Goal: Information Seeking & Learning: Learn about a topic

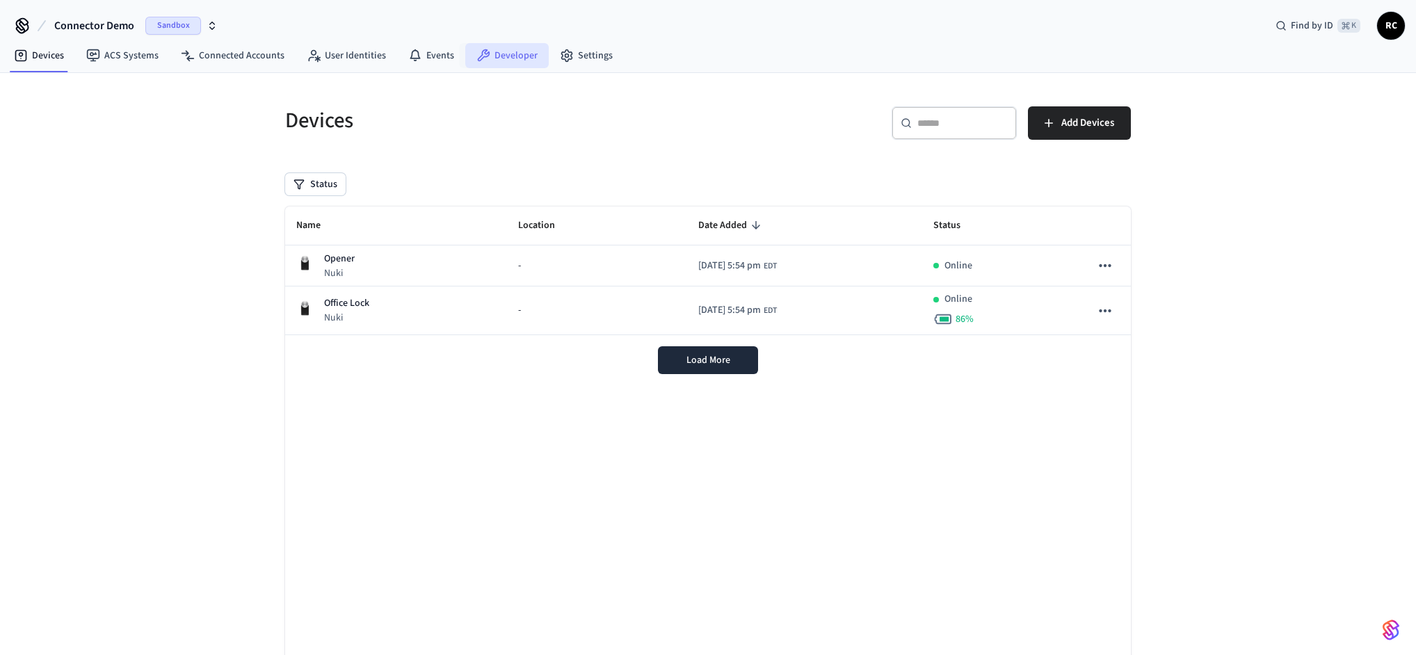
click at [499, 60] on link "Developer" at bounding box center [506, 55] width 83 height 25
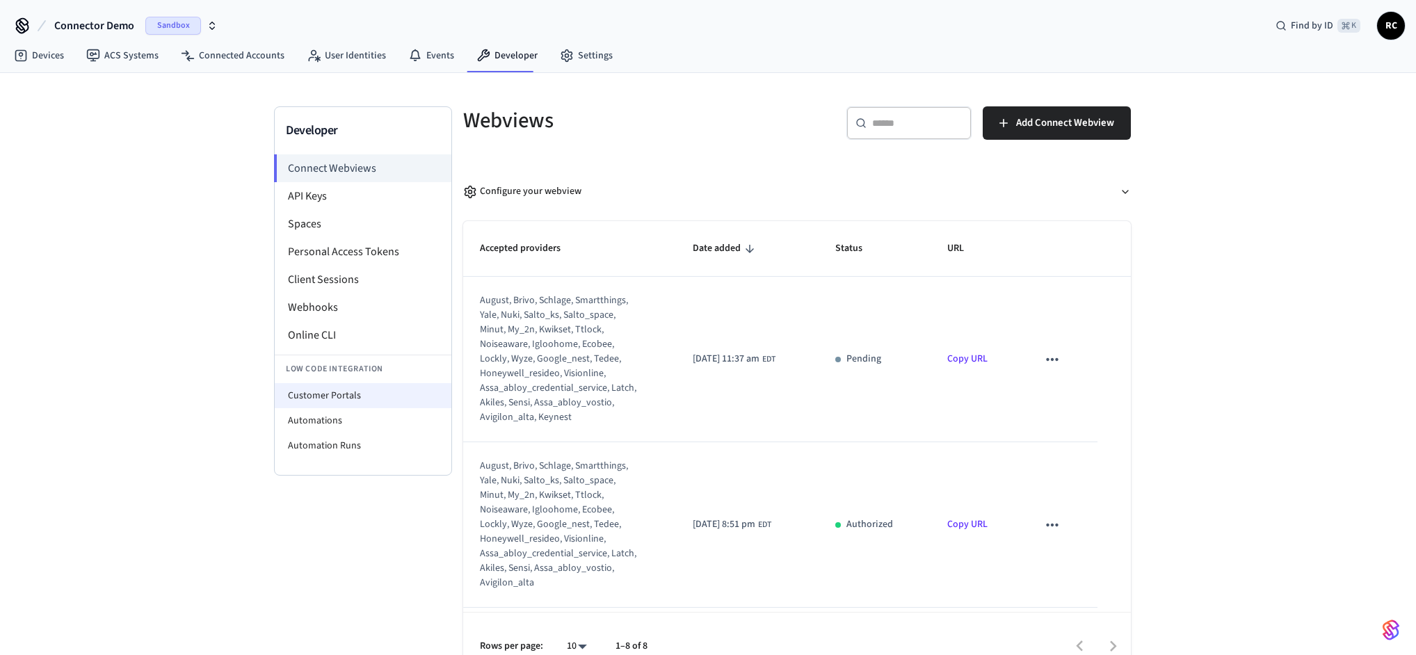
click at [349, 394] on li "Customer Portals" at bounding box center [363, 395] width 177 height 25
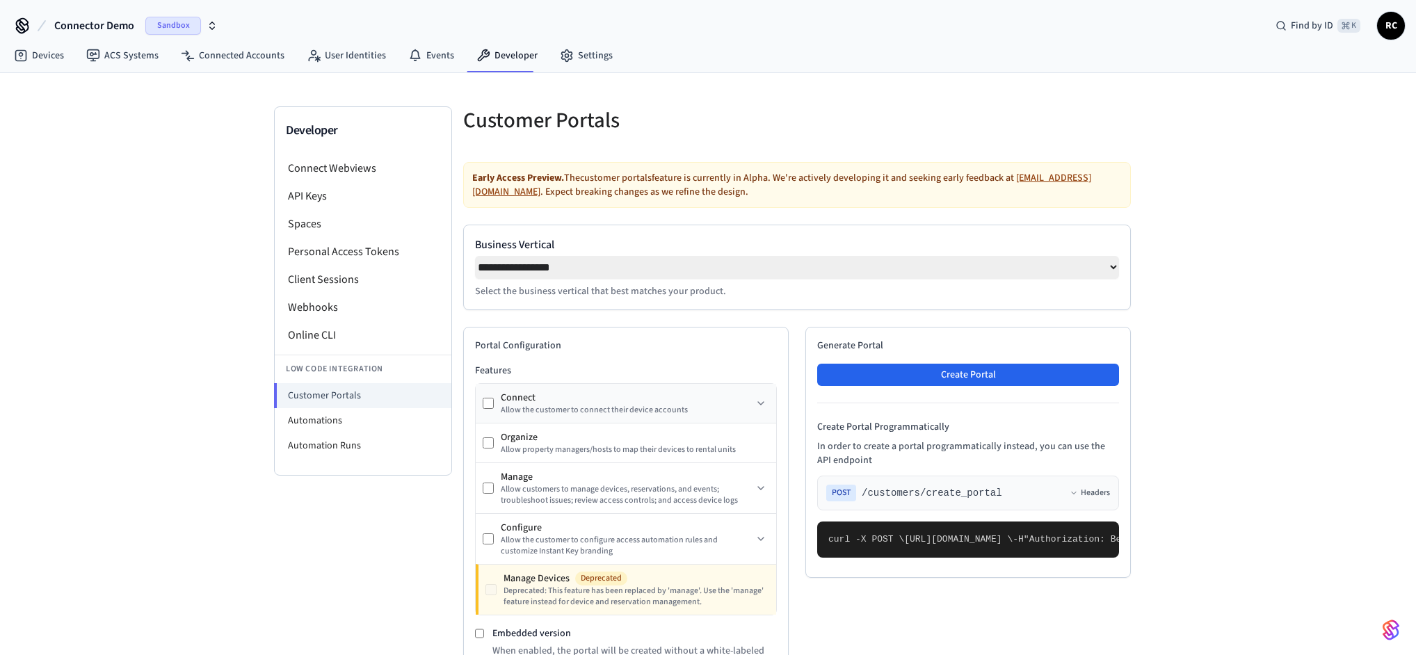
select select "**********"
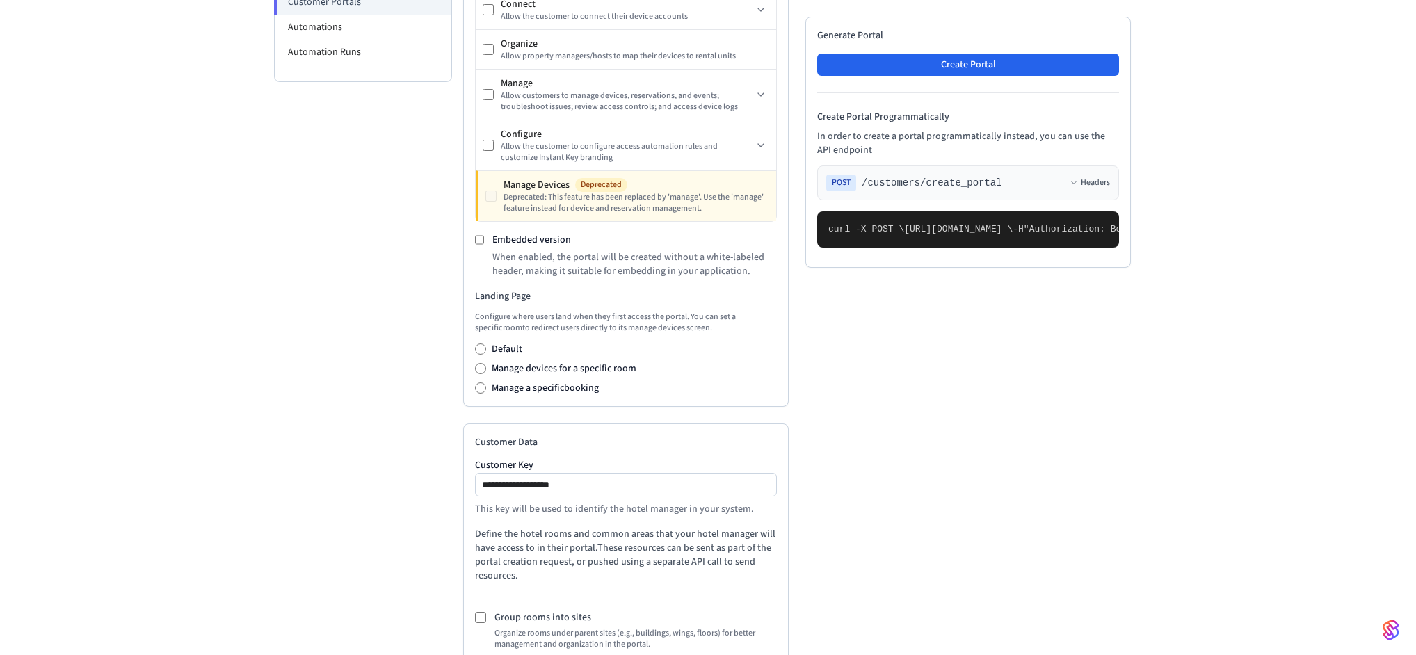
scroll to position [442, 0]
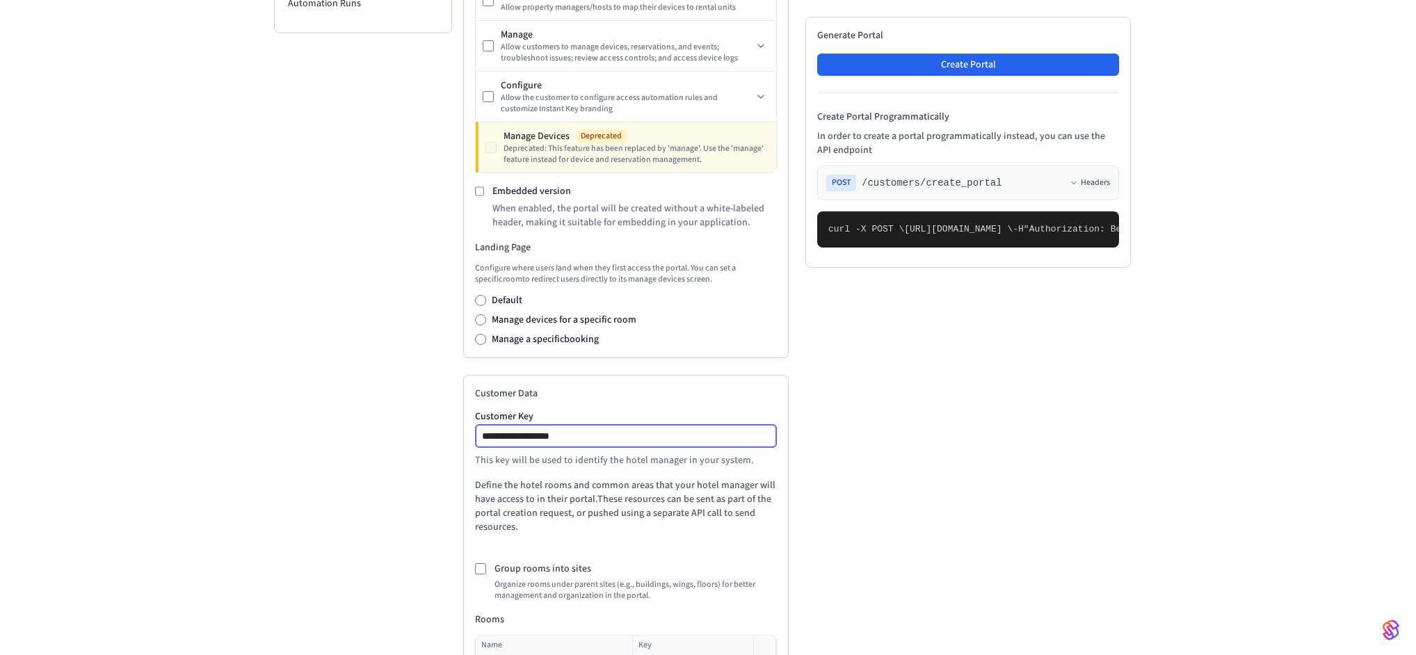
click at [627, 439] on input "**********" at bounding box center [626, 436] width 300 height 17
type input "**********"
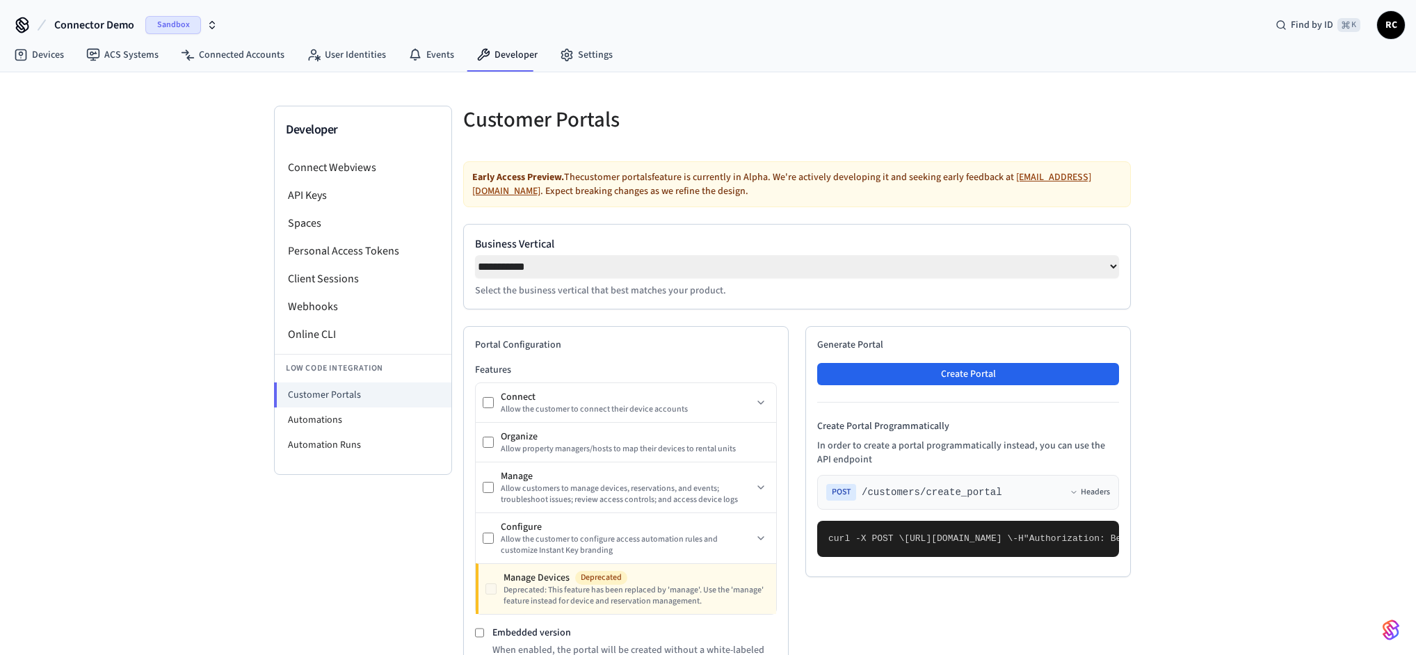
scroll to position [0, 0]
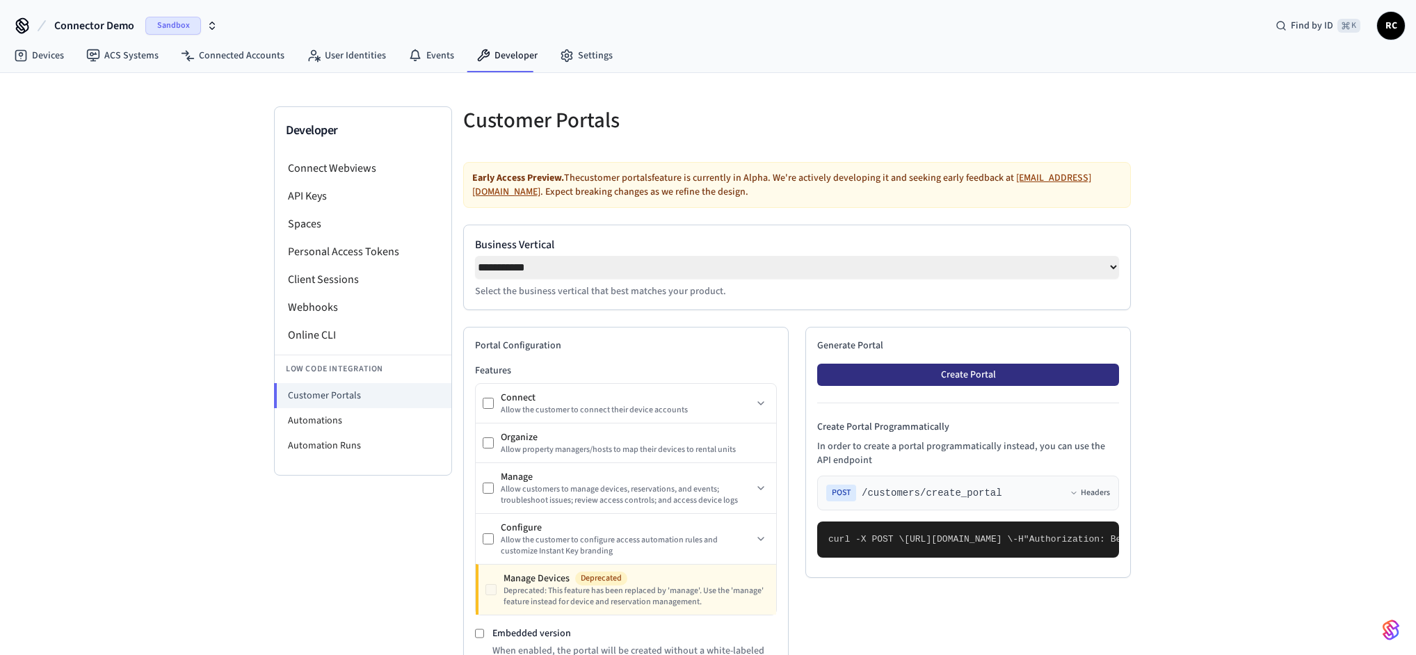
click at [942, 377] on button "Create Portal" at bounding box center [968, 375] width 302 height 22
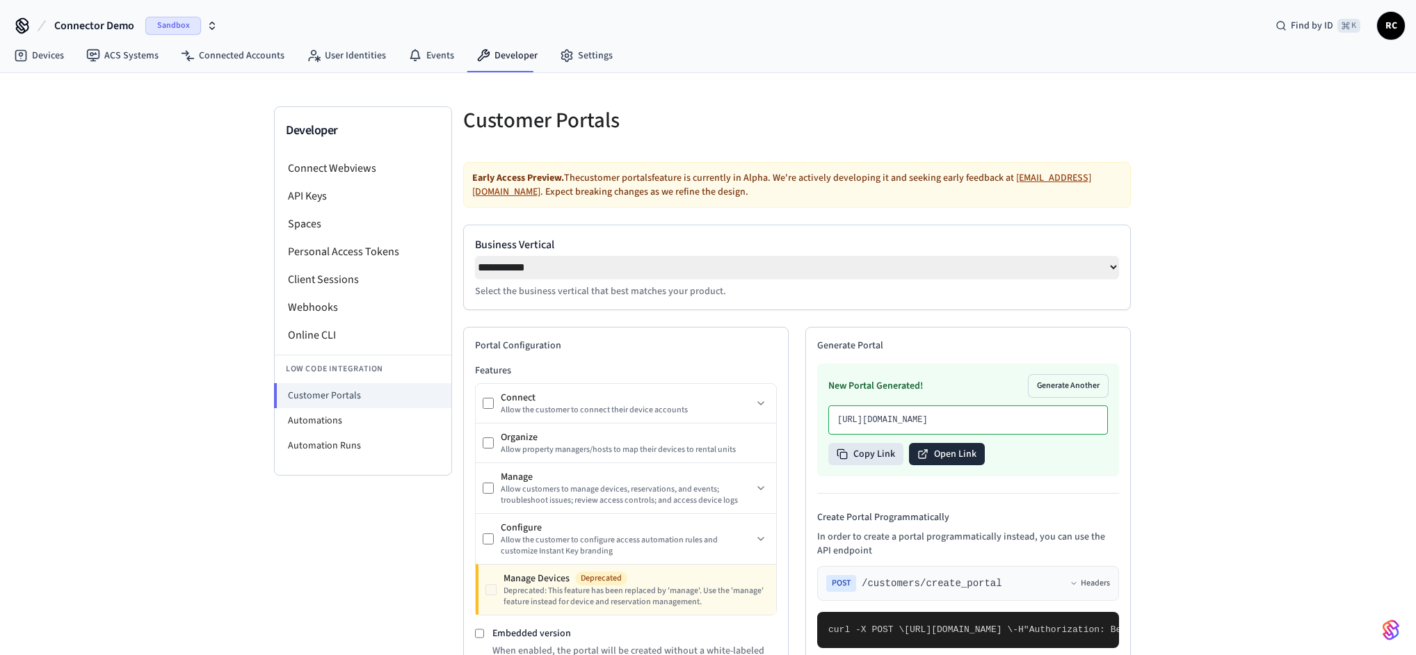
click at [954, 465] on button "Open Link" at bounding box center [947, 454] width 76 height 22
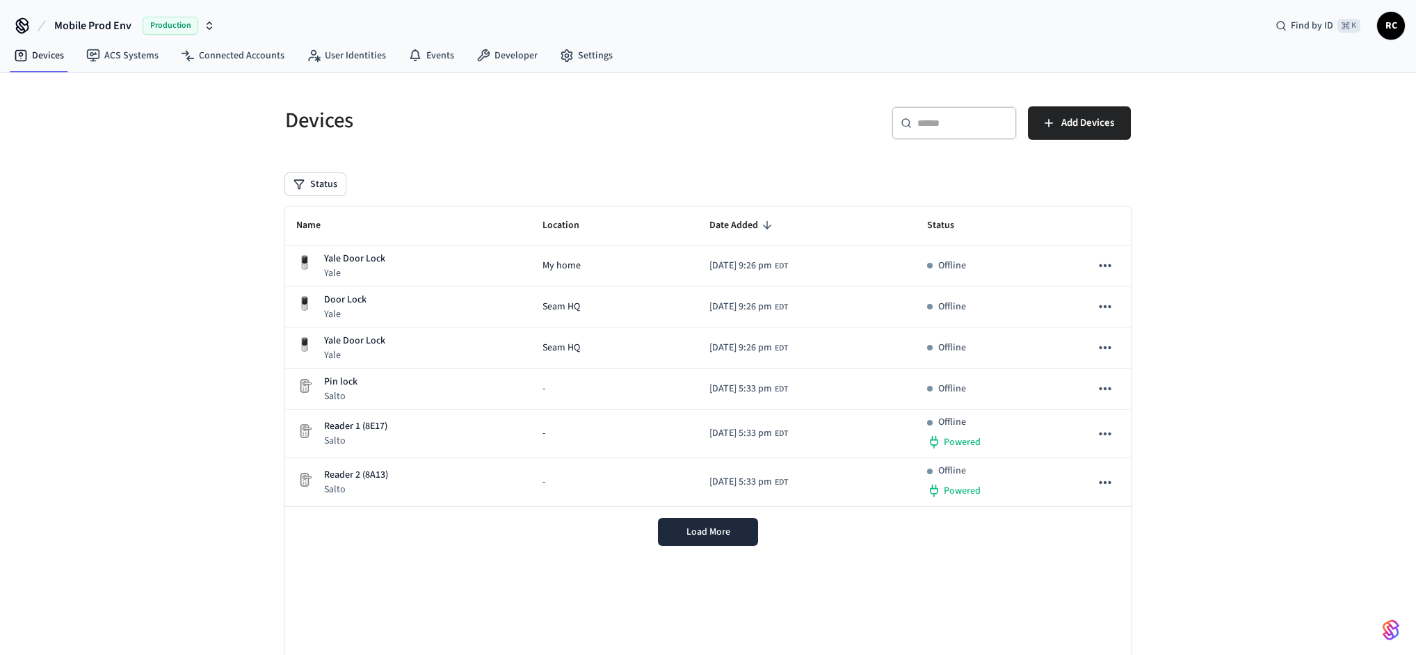
click at [63, 26] on span "Mobile Prod Env" at bounding box center [92, 25] width 77 height 17
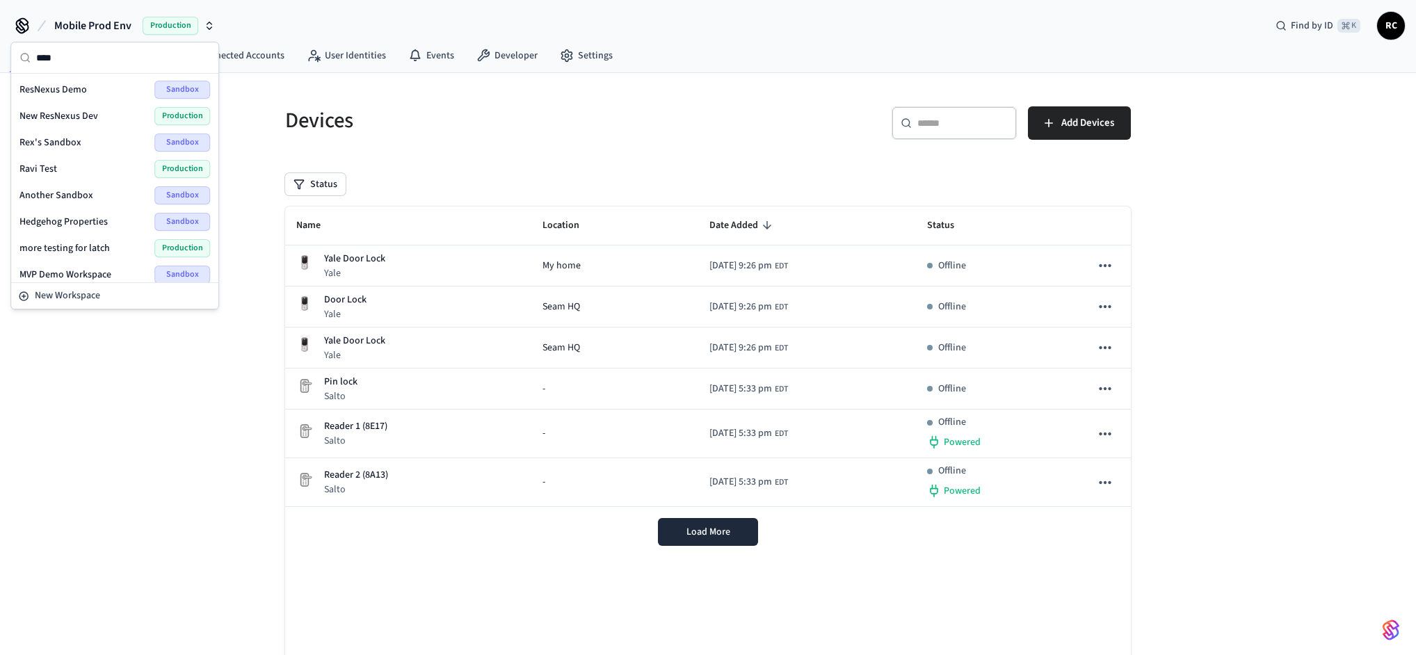
type input "****"
click at [92, 113] on span "New ResNexus Dev" at bounding box center [58, 116] width 79 height 14
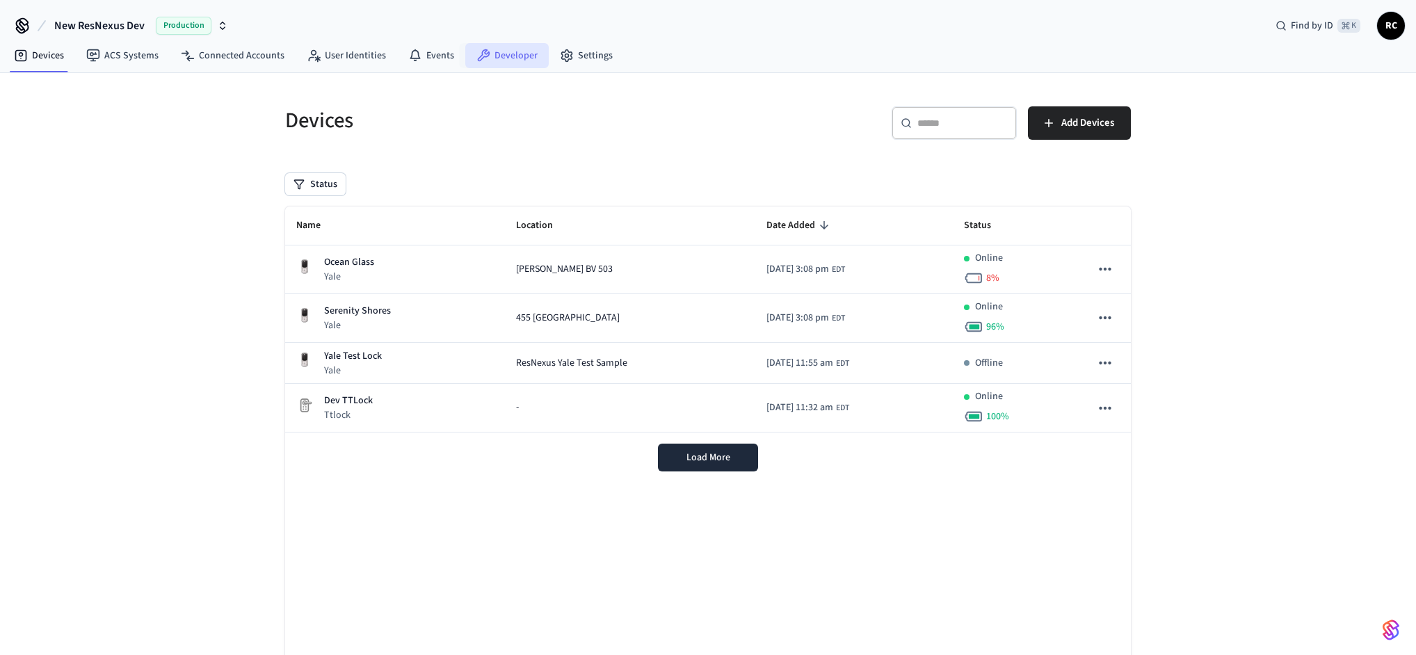
click at [496, 58] on link "Developer" at bounding box center [506, 55] width 83 height 25
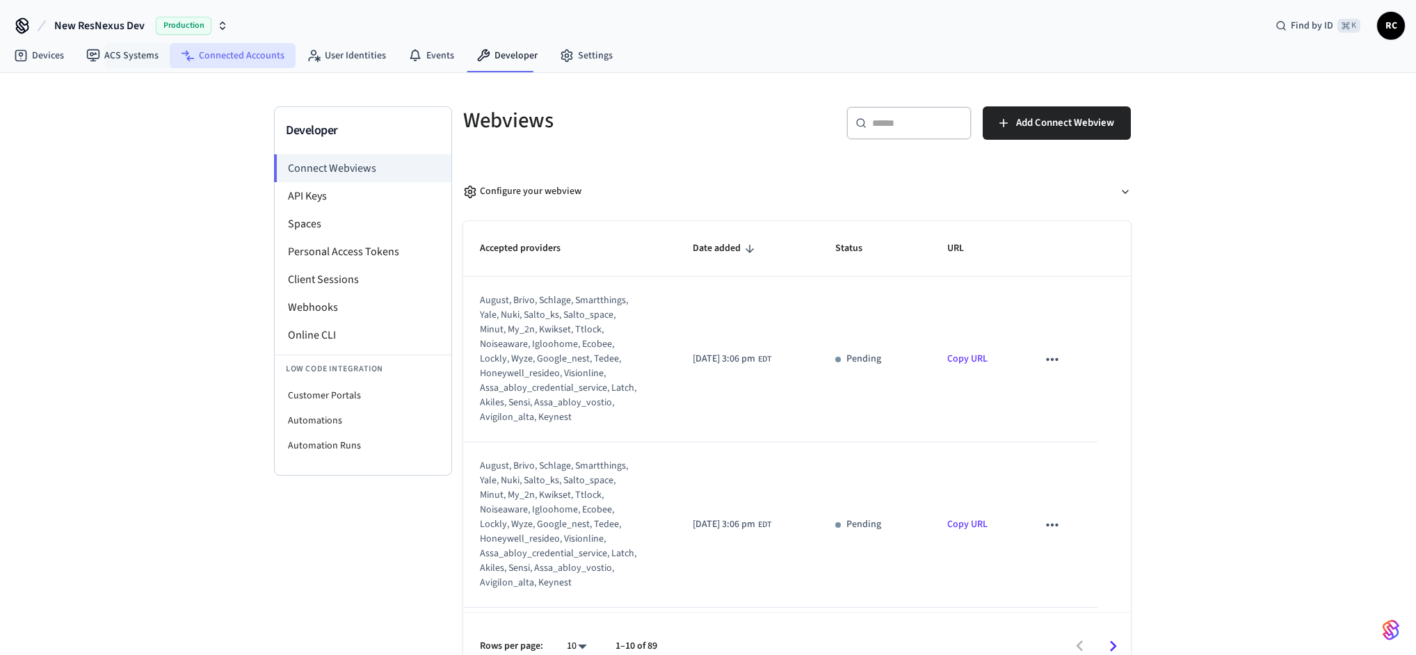
click at [236, 56] on link "Connected Accounts" at bounding box center [233, 55] width 126 height 25
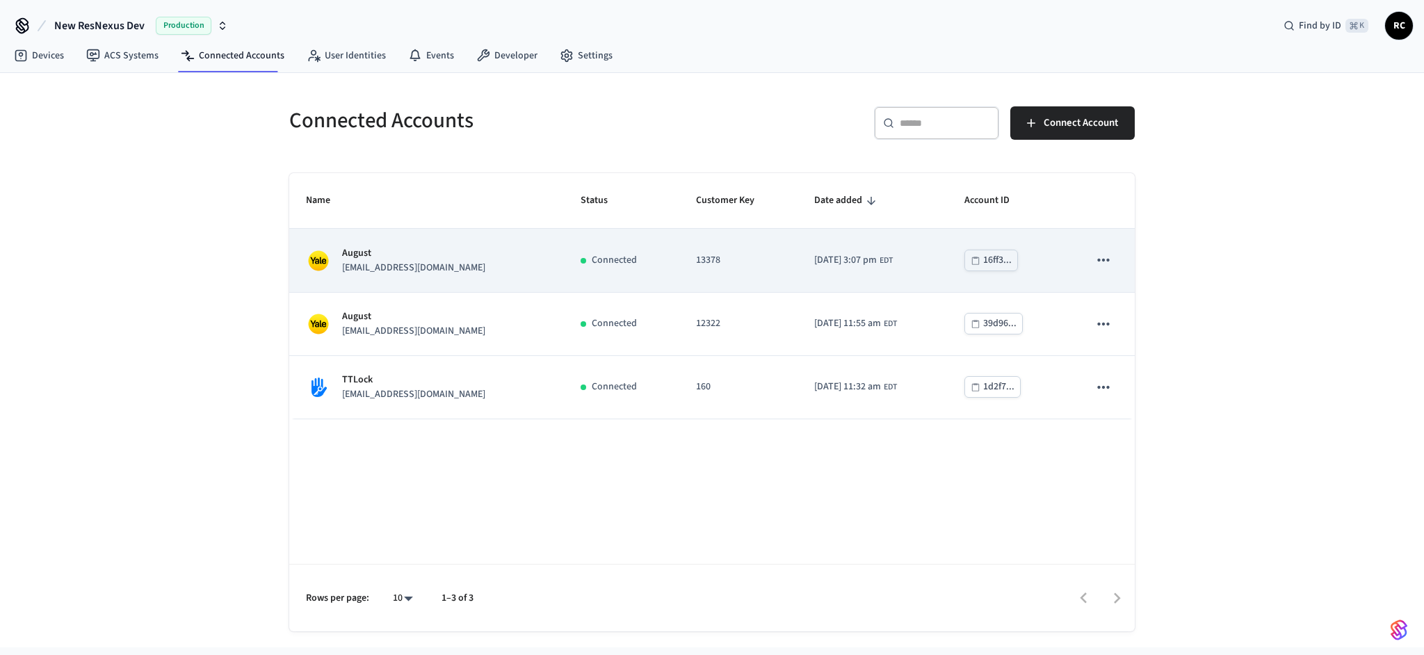
click at [469, 273] on div "August pschimper@gmail.com" at bounding box center [426, 260] width 241 height 29
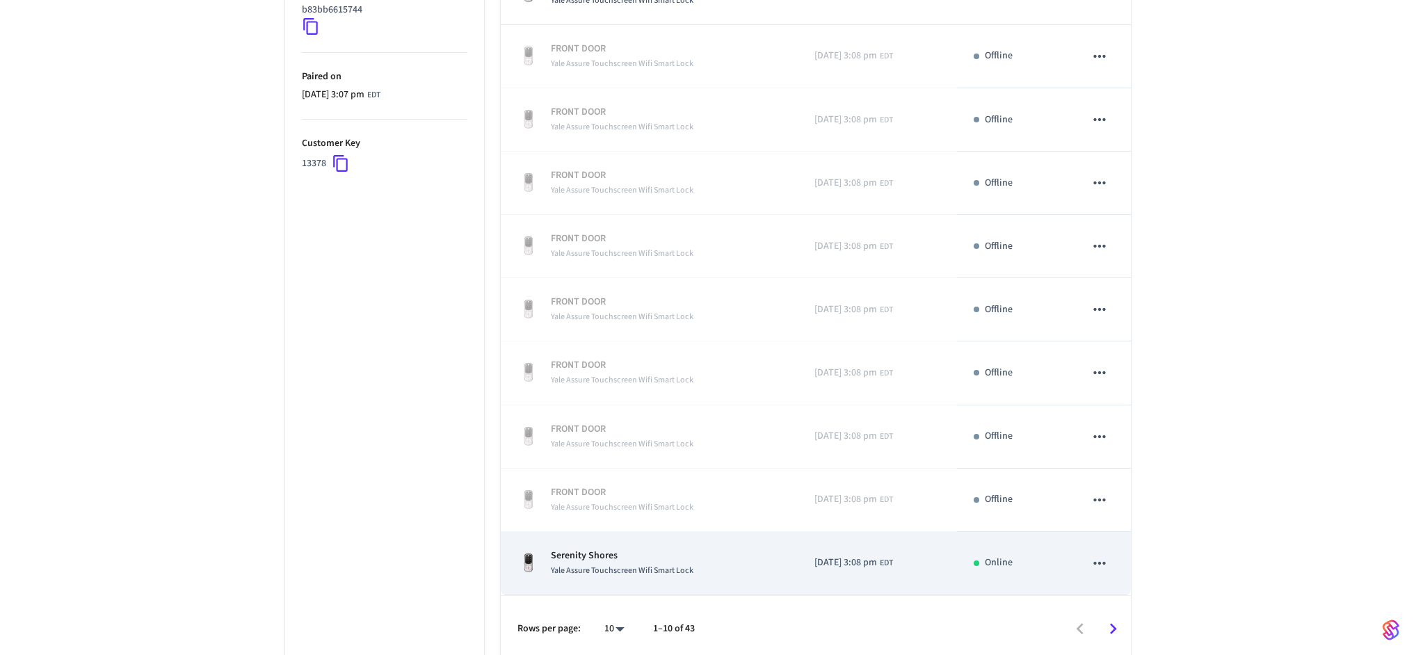
scroll to position [356, 0]
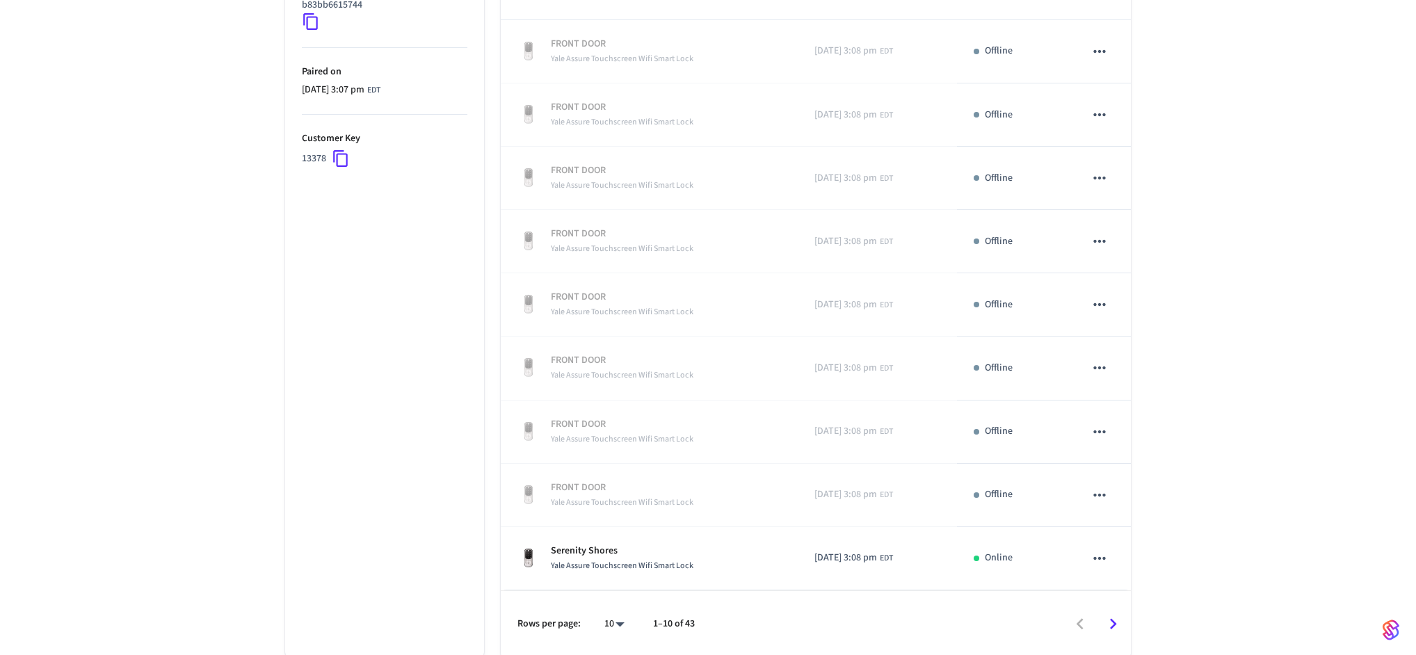
click at [1114, 618] on icon "Go to next page" at bounding box center [1113, 624] width 22 height 22
click at [1114, 617] on icon "Go to next page" at bounding box center [1113, 624] width 22 height 22
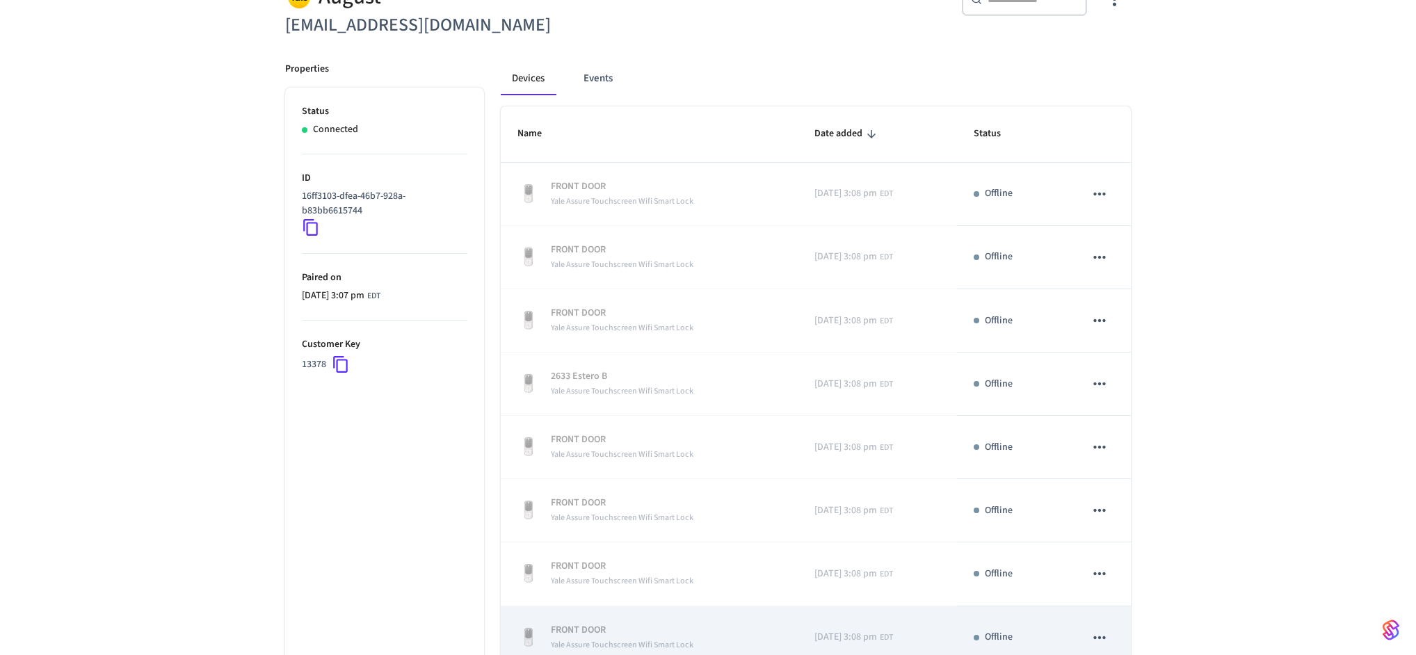
scroll to position [147, 0]
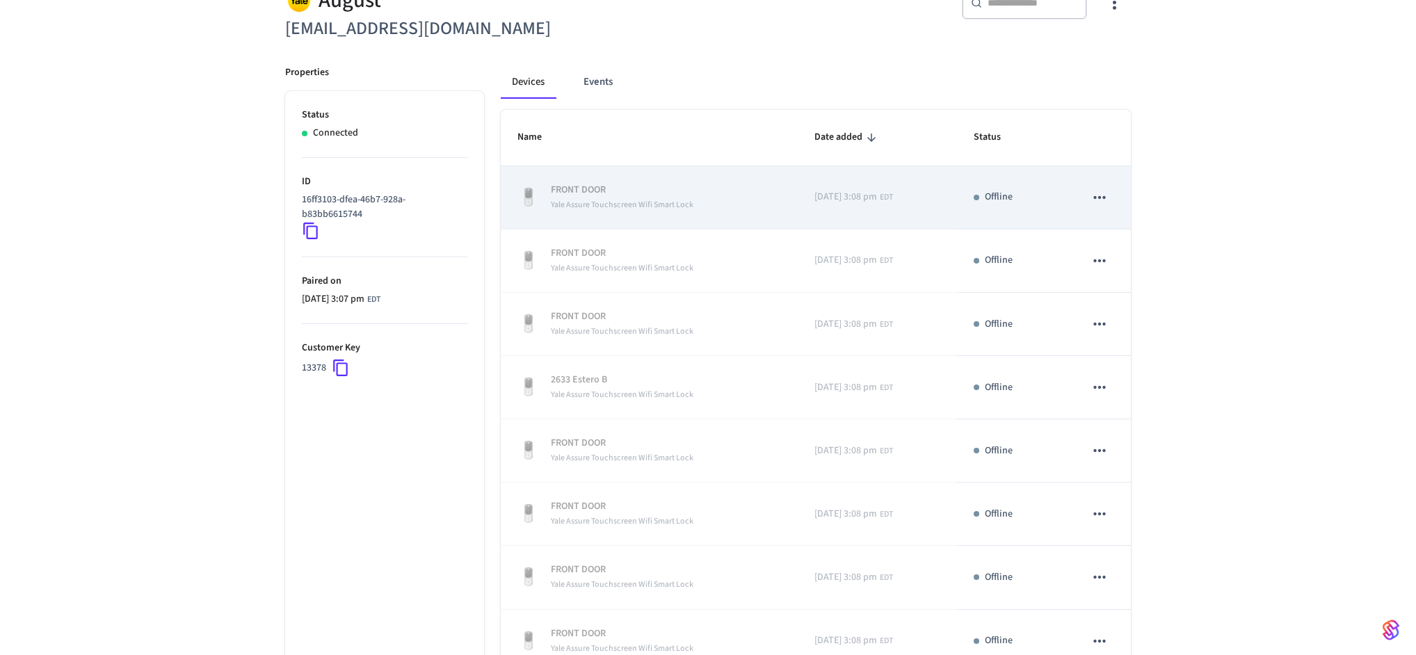
click at [1104, 197] on icon "sticky table" at bounding box center [1099, 197] width 12 height 3
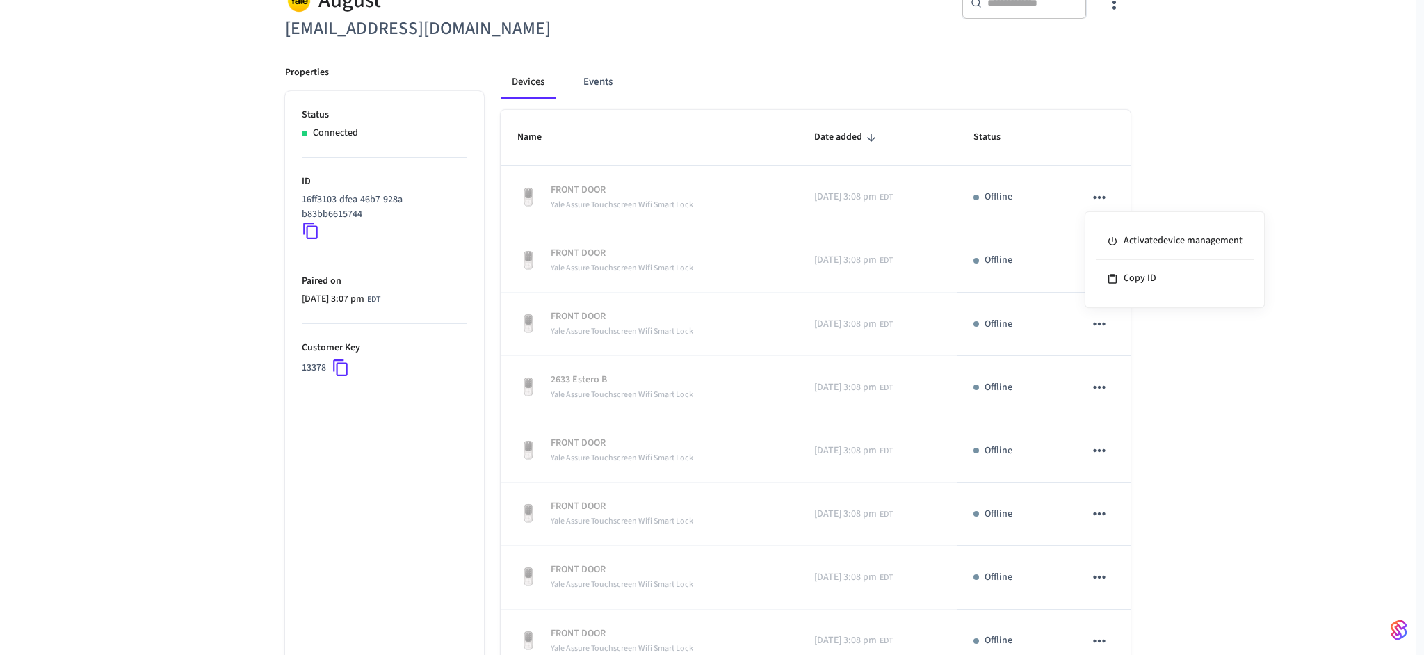
click at [1187, 177] on div at bounding box center [712, 327] width 1424 height 655
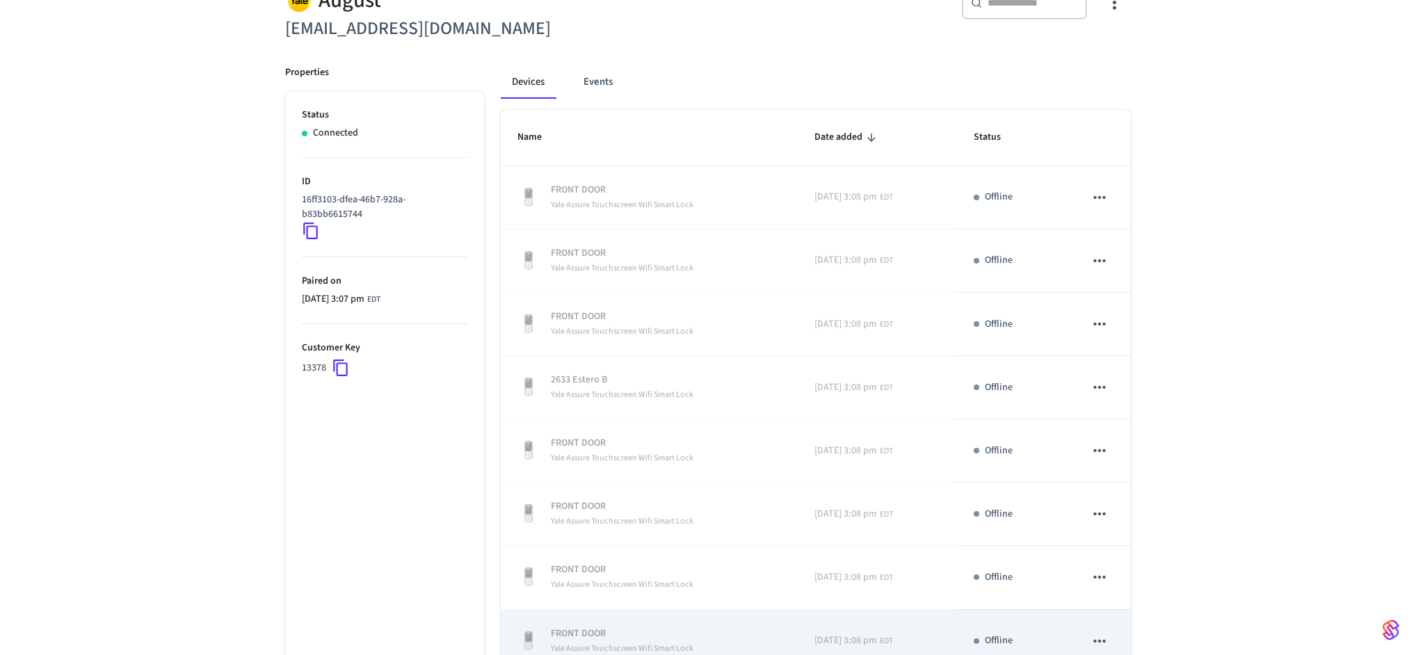
scroll to position [356, 0]
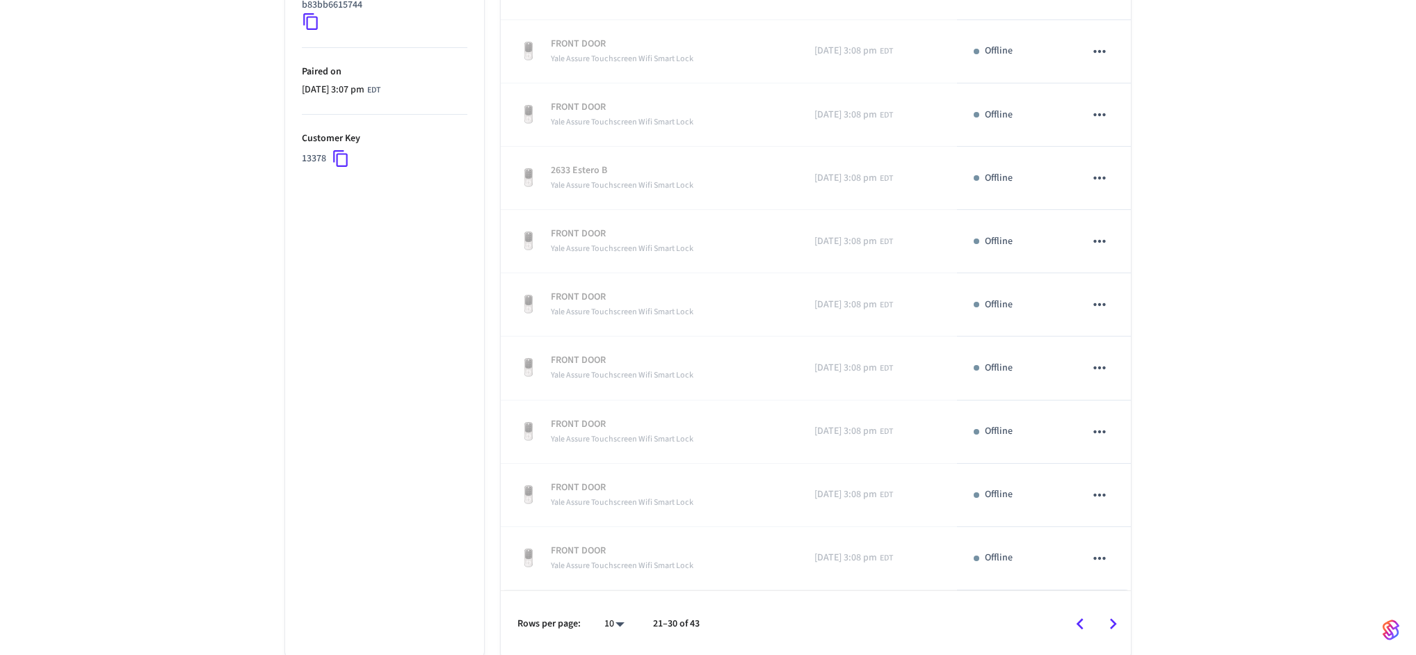
click at [1123, 623] on icon "Go to next page" at bounding box center [1113, 624] width 22 height 22
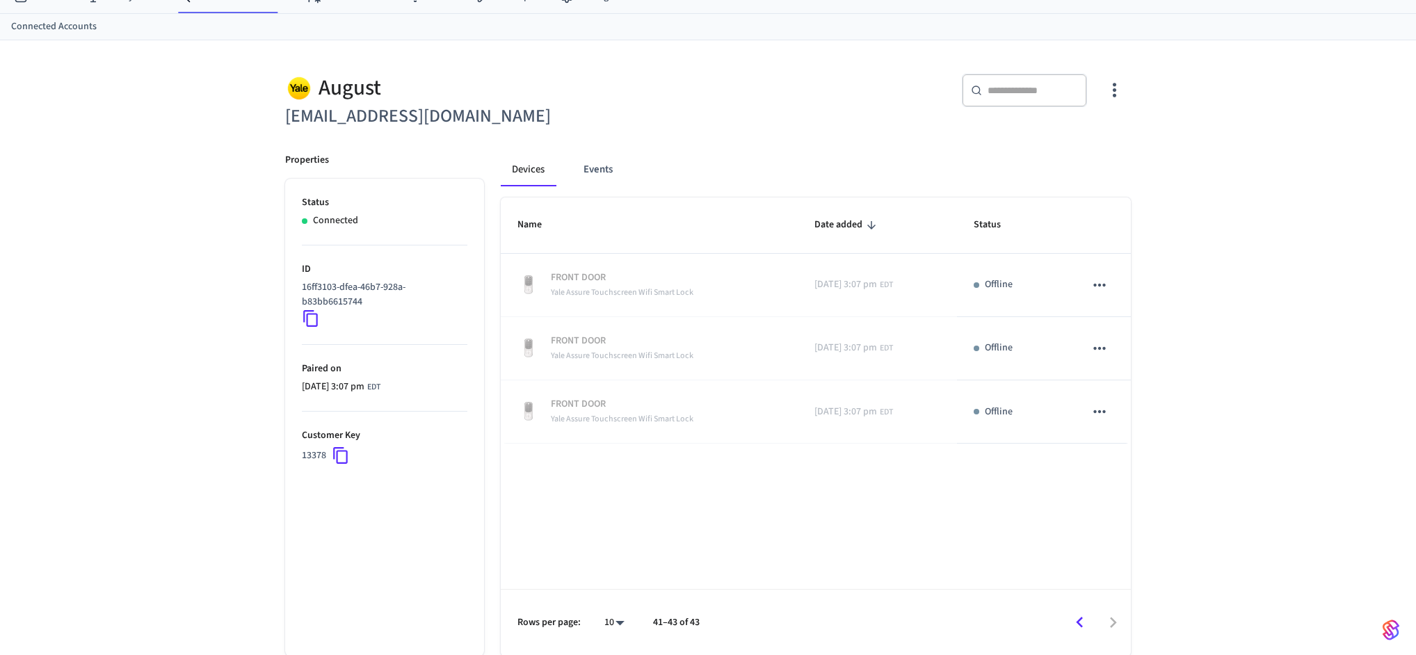
click at [1084, 622] on icon "Go to previous page" at bounding box center [1080, 623] width 22 height 22
click at [1084, 622] on td "sticky table" at bounding box center [1099, 601] width 63 height 63
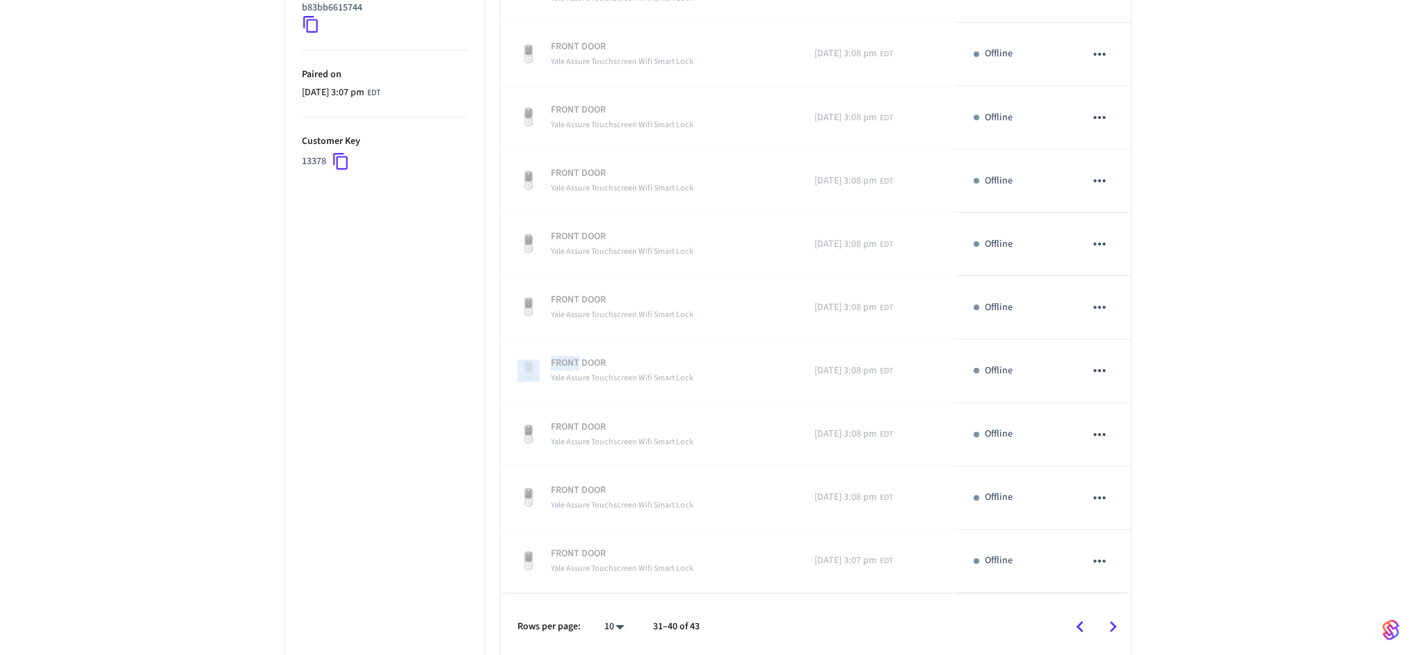
scroll to position [353, 0]
click at [1258, 385] on div "August pschimper@gmail.com ​ ​ Properties Status Connected ID 16ff3103-dfea-46b…" at bounding box center [708, 203] width 1416 height 915
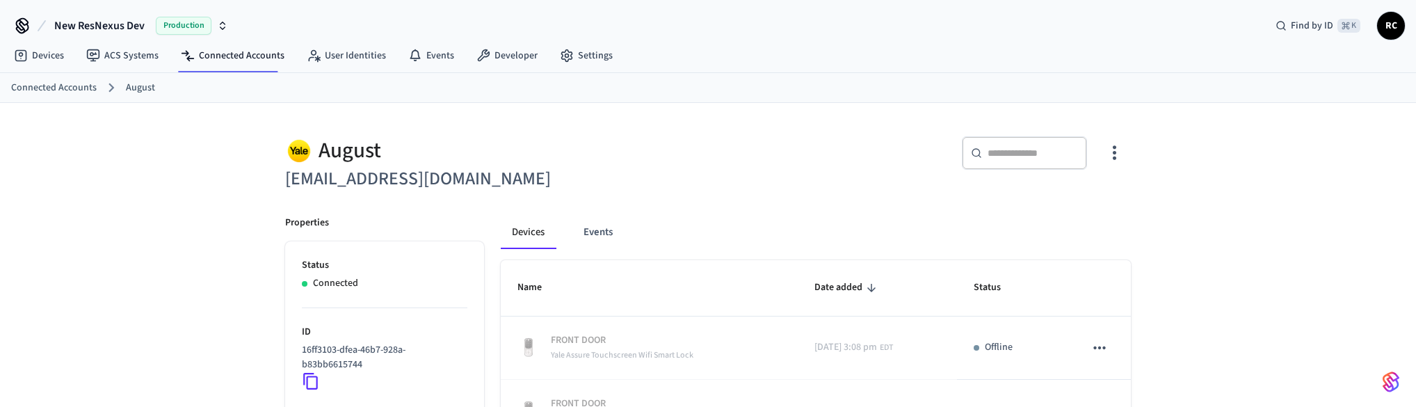
scroll to position [609, 0]
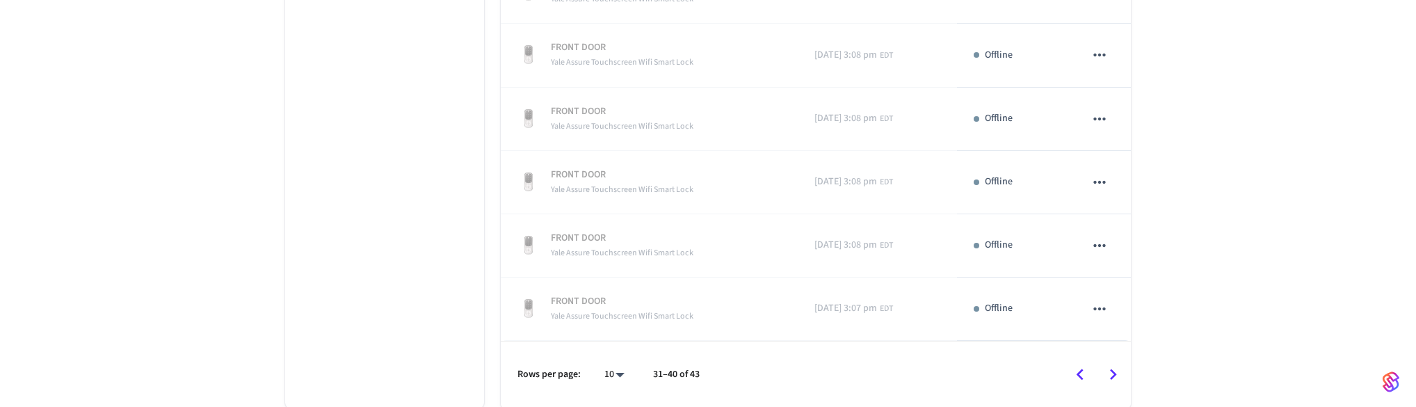
click at [1082, 381] on icon "Go to previous page" at bounding box center [1080, 375] width 22 height 22
click at [1081, 381] on icon "Go to previous page" at bounding box center [1080, 375] width 22 height 22
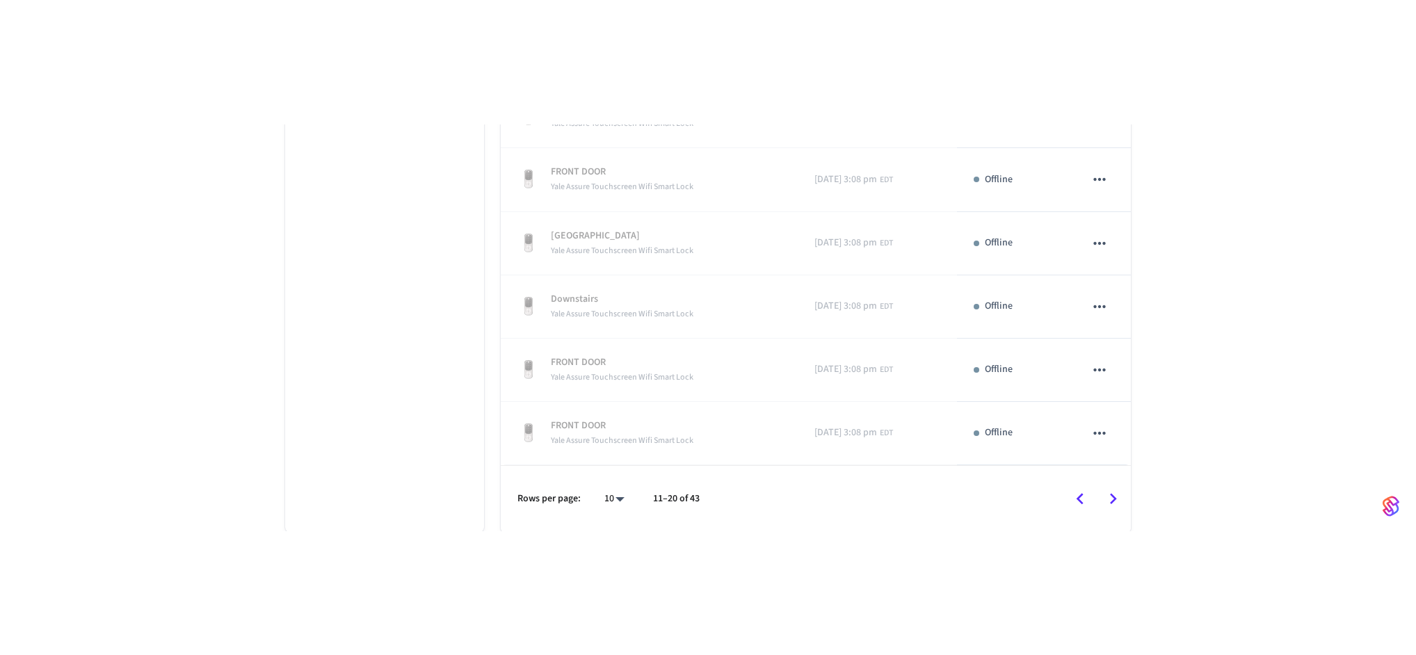
scroll to position [360, 0]
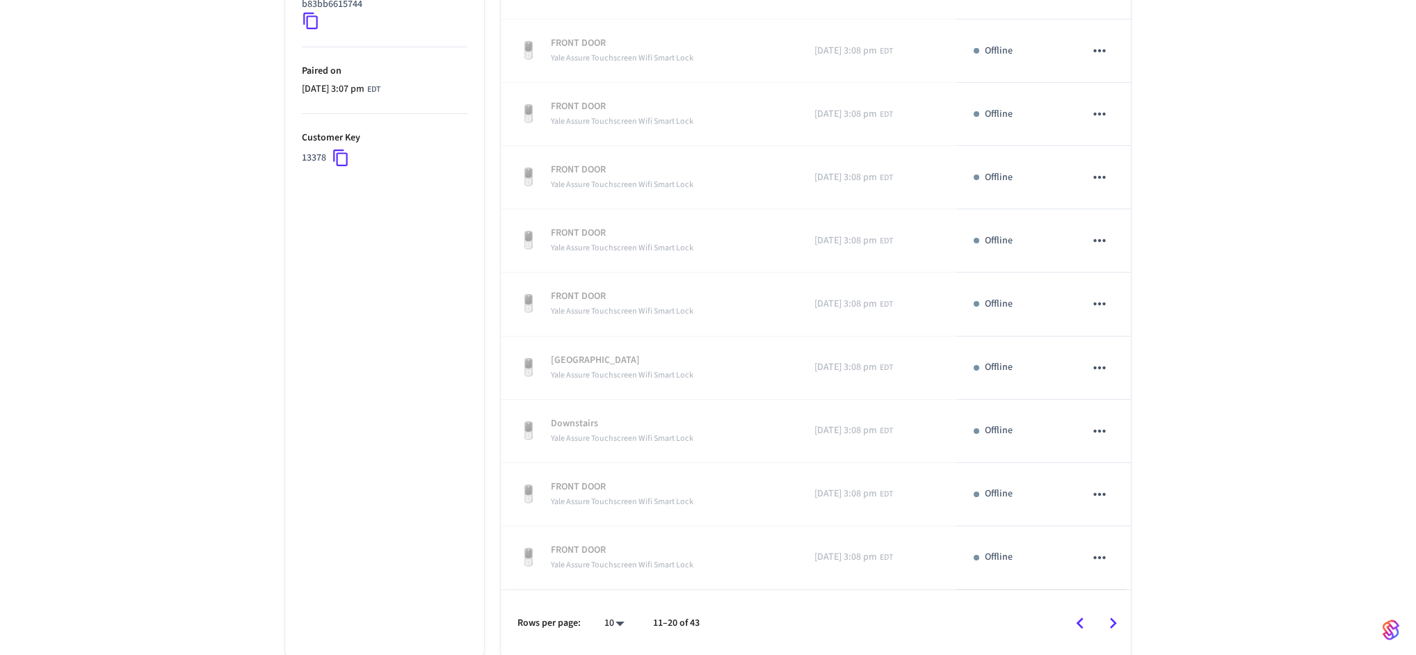
click at [1205, 340] on div "August pschimper@gmail.com ​ ​ Properties Status Connected ID 16ff3103-dfea-46b…" at bounding box center [708, 200] width 1416 height 915
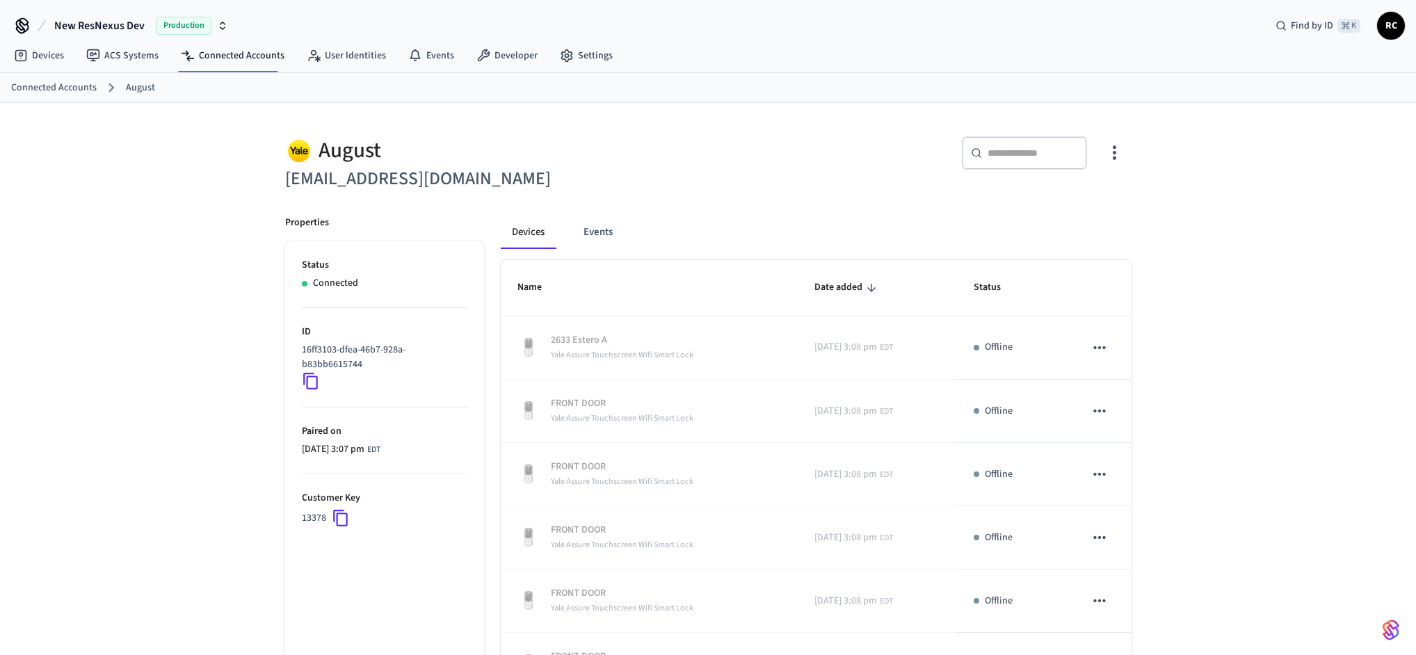
click at [1189, 424] on div "August pschimper@gmail.com ​ ​ Properties Status Connected ID 16ff3103-dfea-46b…" at bounding box center [708, 560] width 1416 height 915
click at [618, 240] on button "Events" at bounding box center [597, 232] width 51 height 33
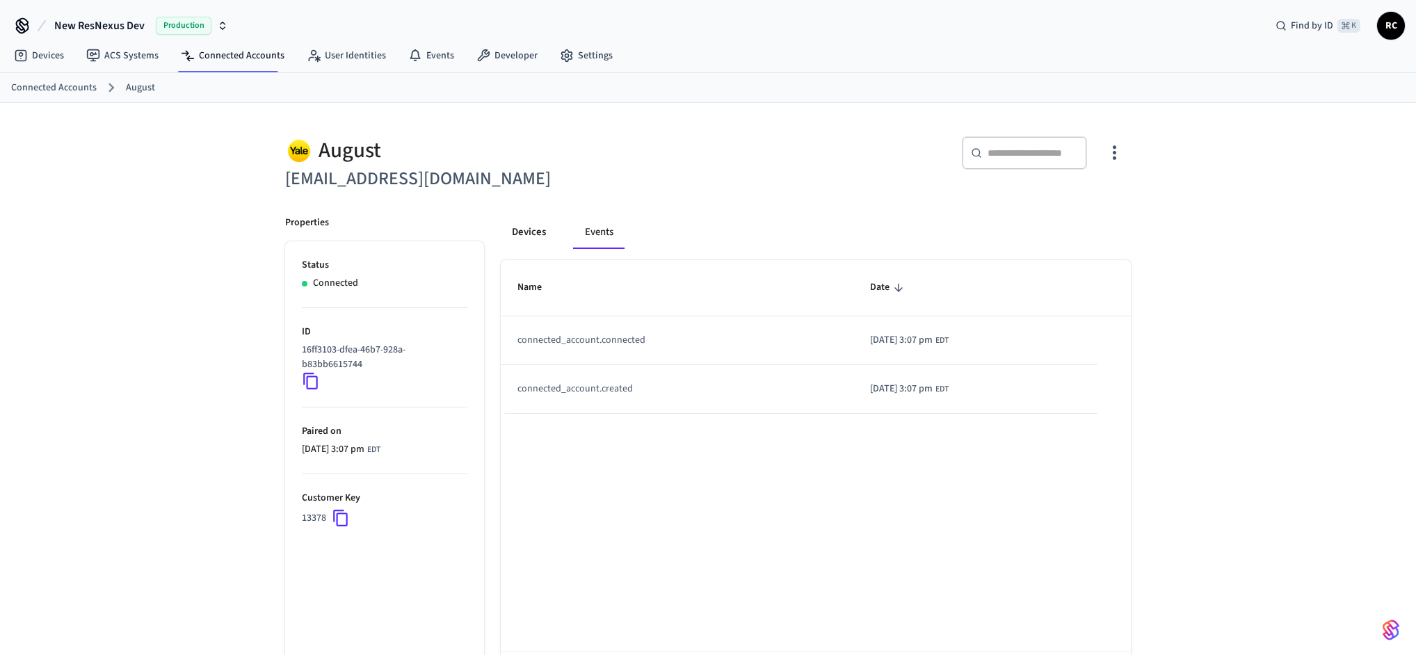
click at [516, 224] on button "Devices" at bounding box center [529, 232] width 56 height 33
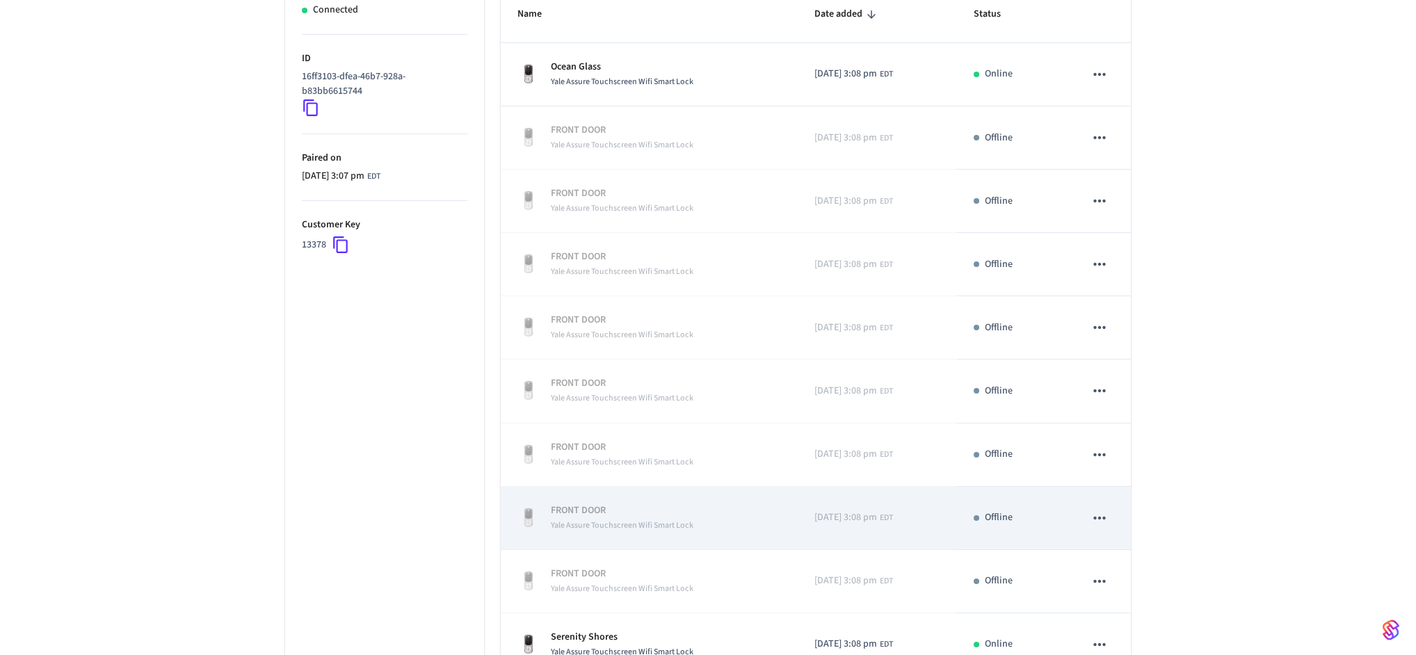
scroll to position [360, 0]
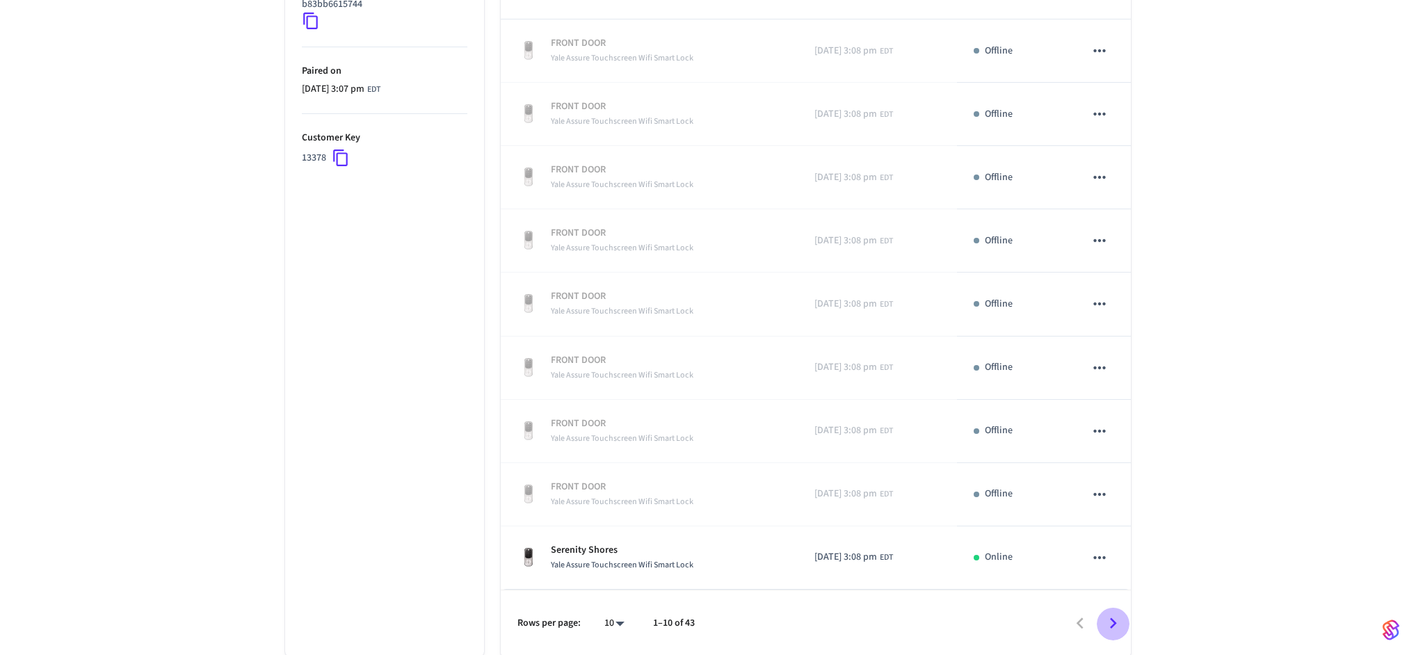
click at [1111, 618] on icon "Go to next page" at bounding box center [1113, 624] width 22 height 22
click at [1105, 623] on icon "Go to next page" at bounding box center [1113, 624] width 22 height 22
click at [1105, 622] on icon "Go to next page" at bounding box center [1113, 624] width 22 height 22
click at [1104, 622] on icon "Go to next page" at bounding box center [1113, 624] width 22 height 22
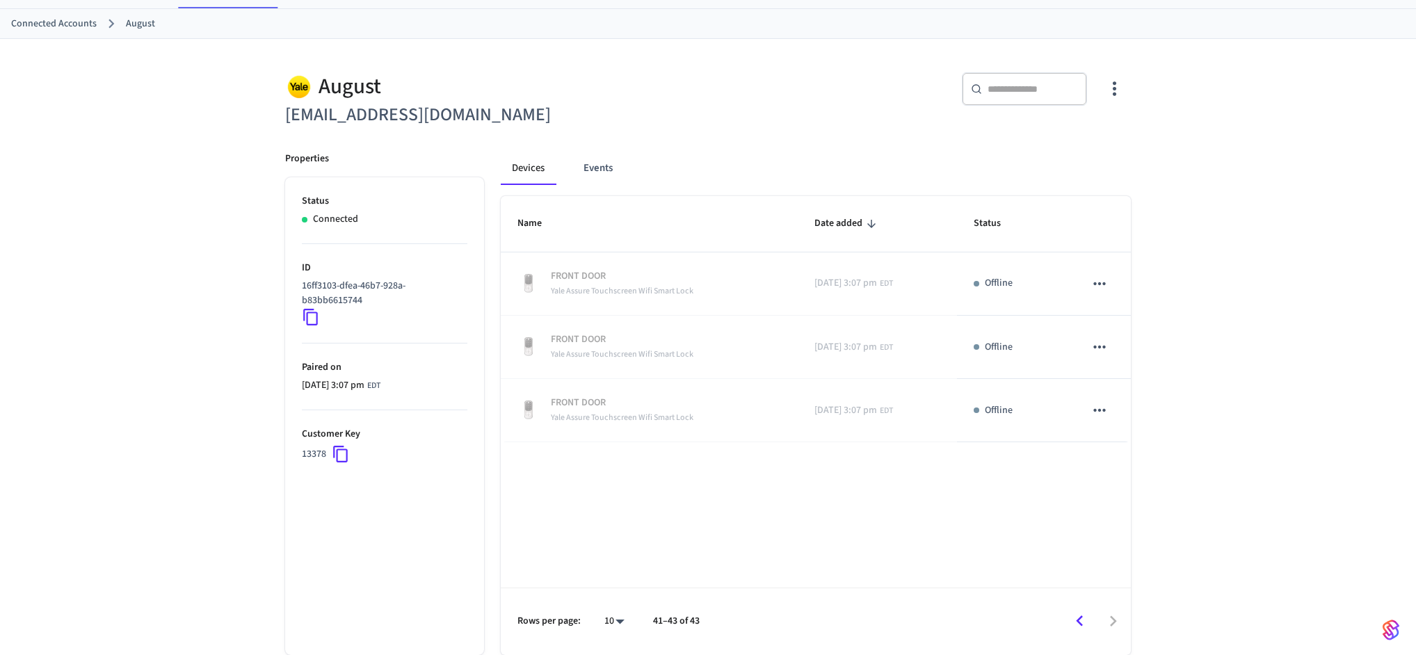
scroll to position [63, 0]
click at [1077, 625] on icon "Go to previous page" at bounding box center [1080, 622] width 22 height 22
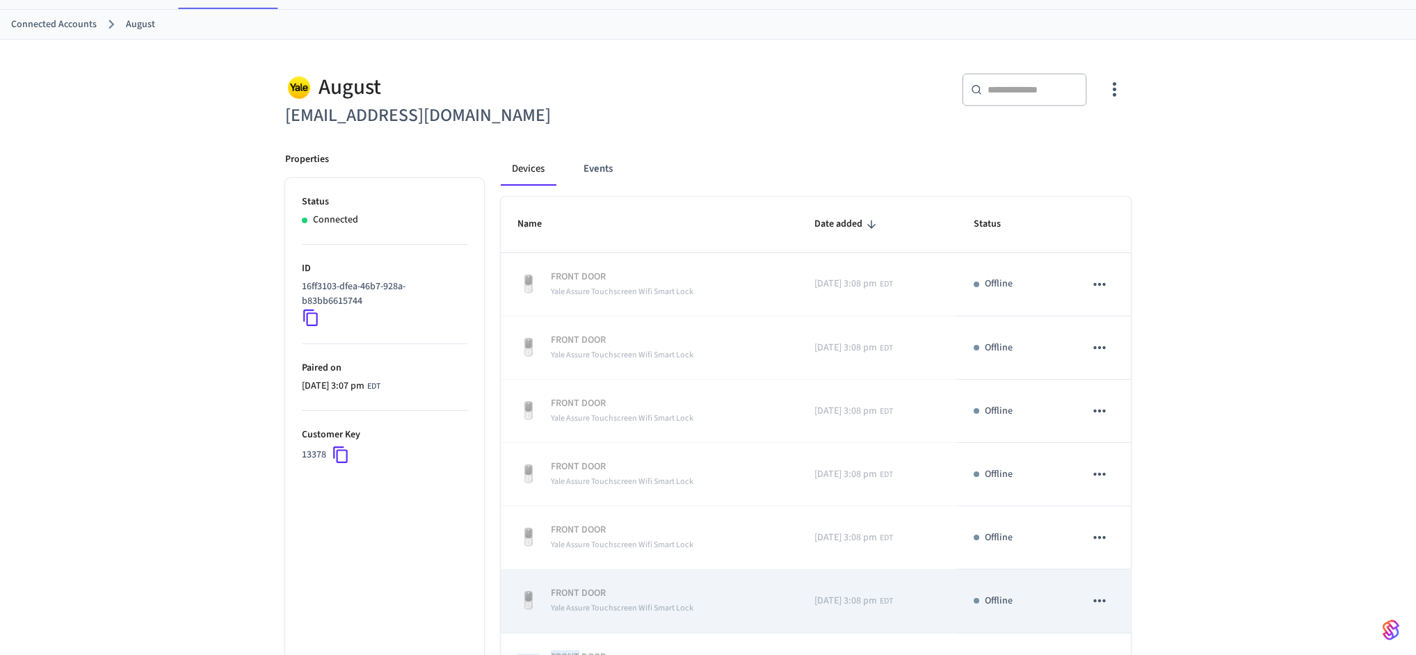
click at [1077, 625] on td "sticky table" at bounding box center [1099, 601] width 63 height 63
click at [1077, 624] on td "sticky table" at bounding box center [1099, 601] width 63 height 63
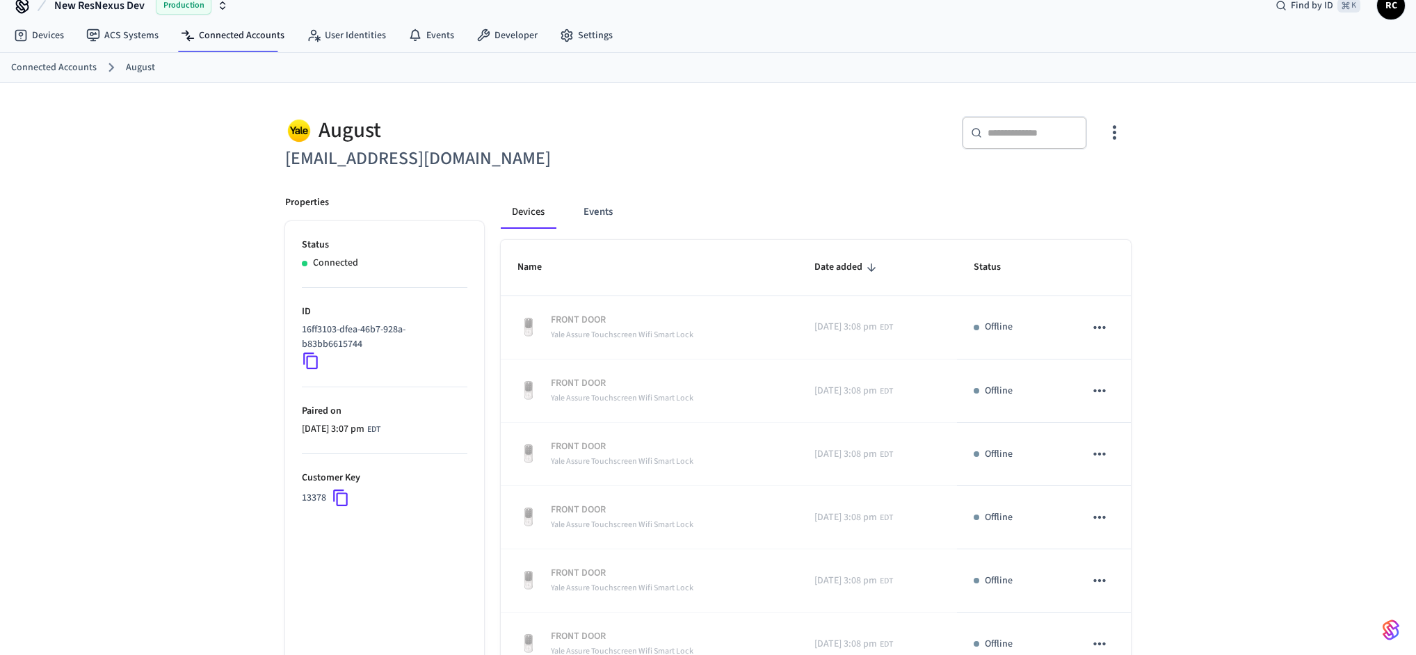
scroll to position [0, 0]
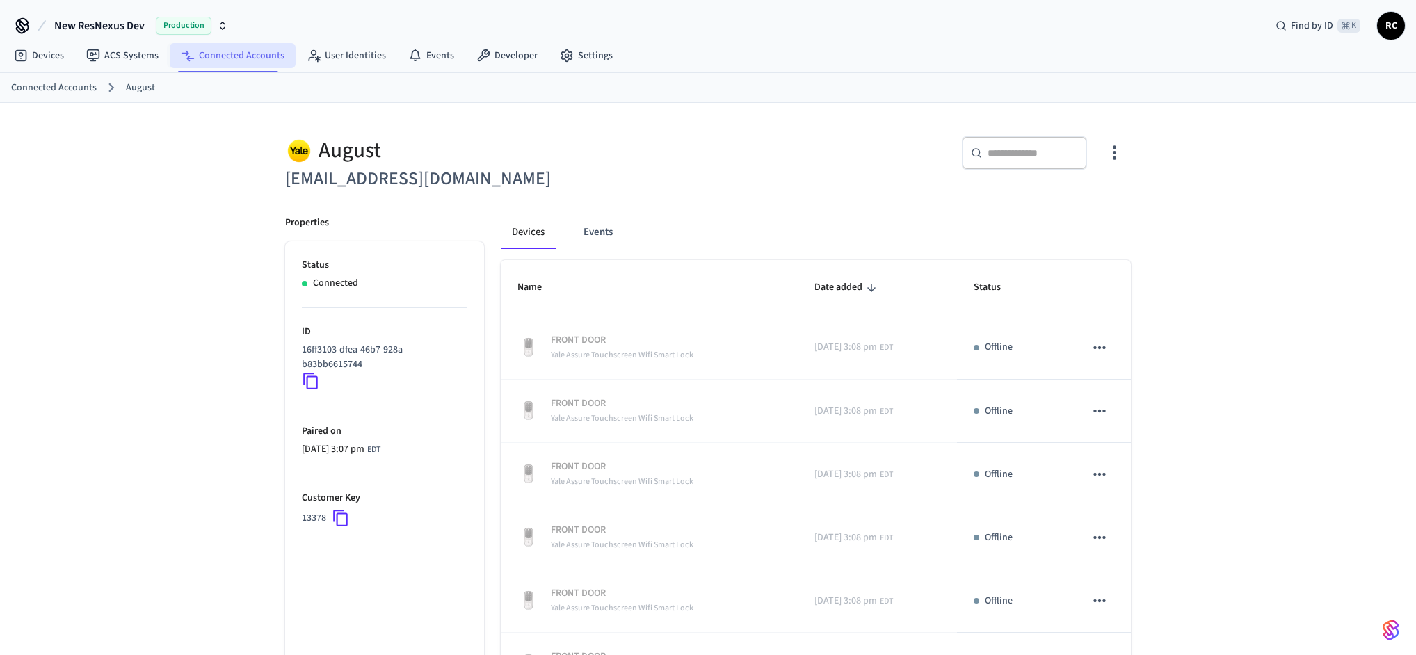
click at [236, 51] on link "Connected Accounts" at bounding box center [233, 55] width 126 height 25
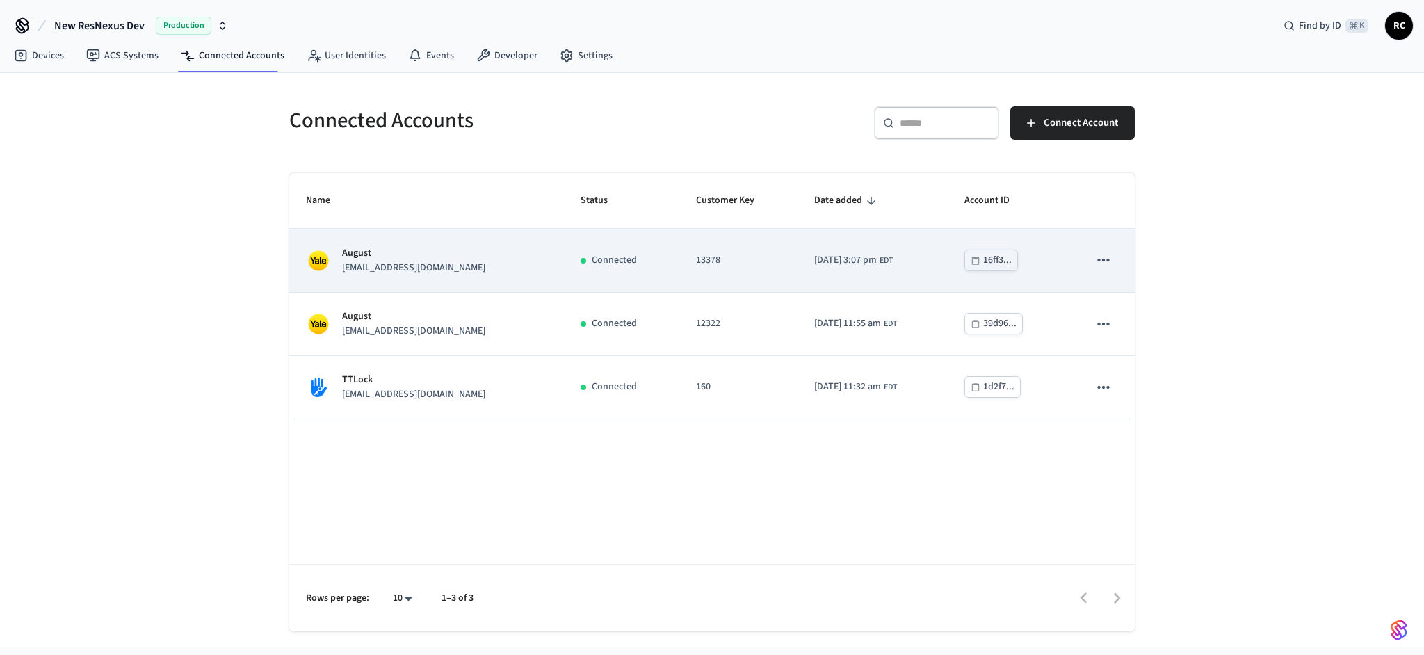
click at [696, 266] on p "13378" at bounding box center [738, 260] width 85 height 15
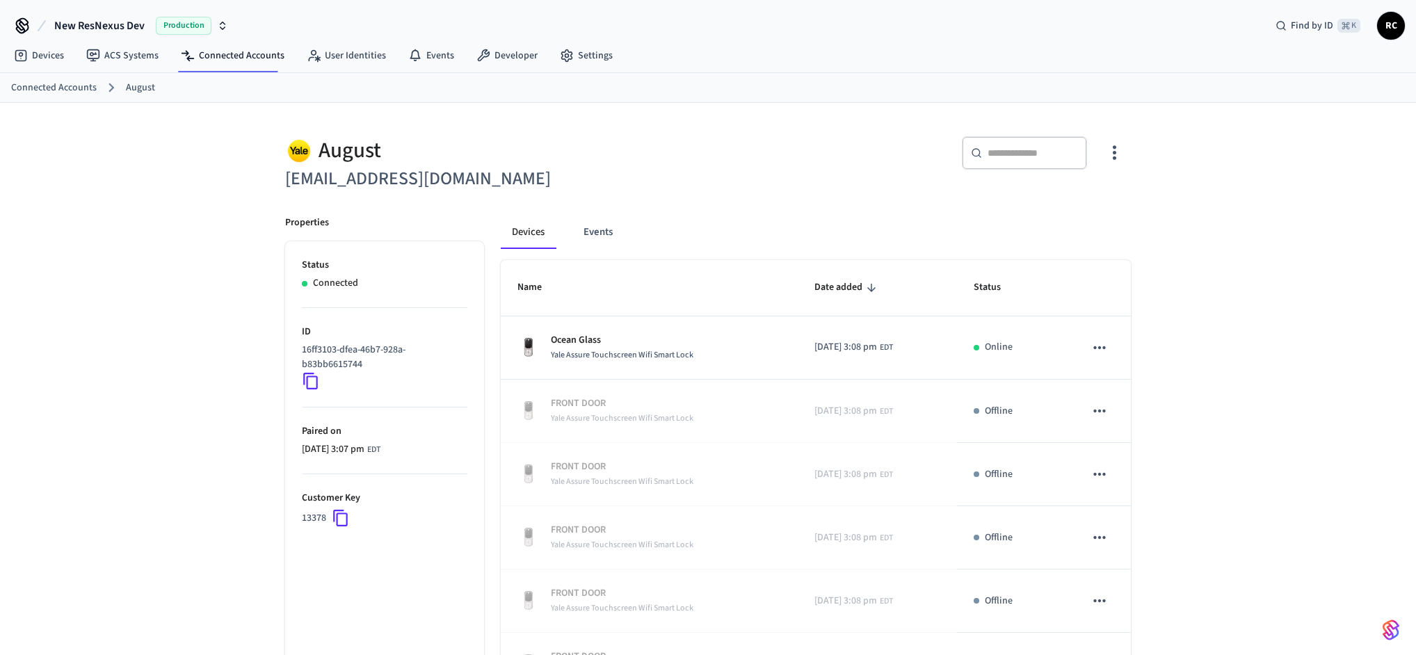
click at [495, 74] on div "Connected Accounts August" at bounding box center [708, 88] width 1416 height 30
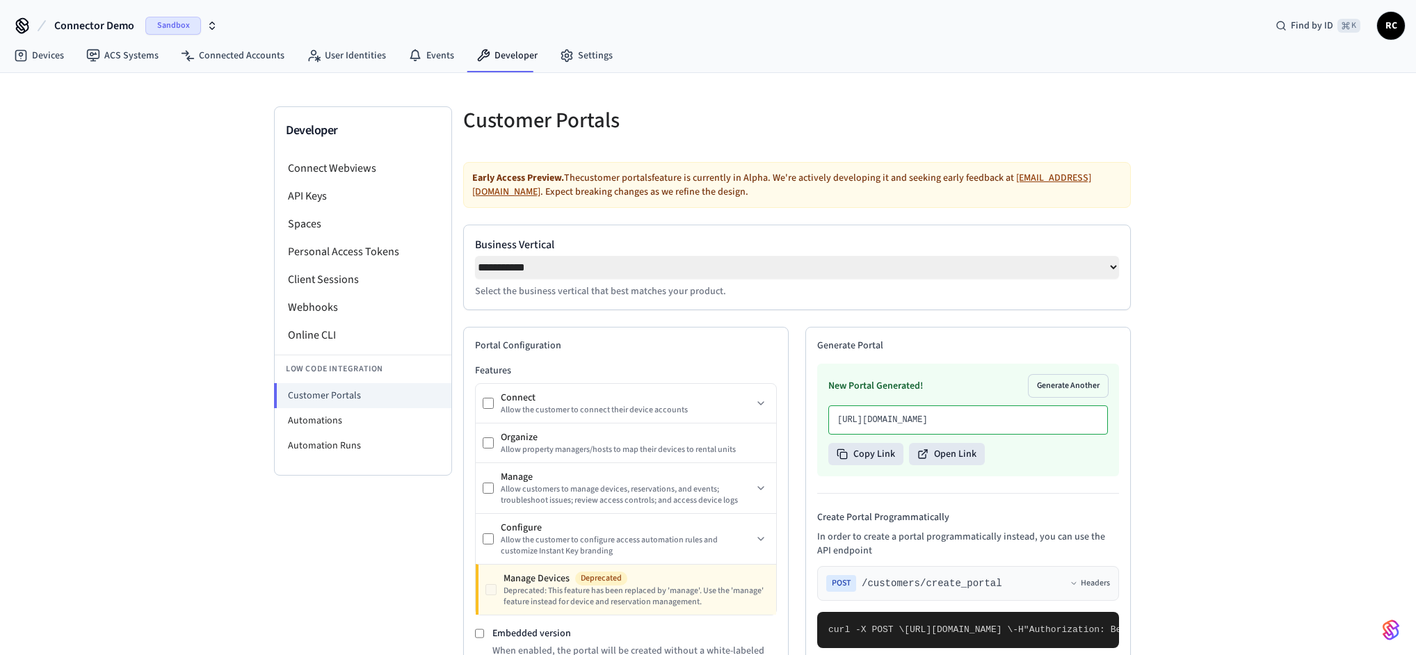
select select "**********"
